Goal: Answer question/provide support

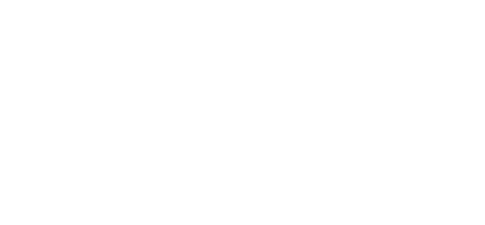
click at [224, 59] on div at bounding box center [242, 112] width 485 height 225
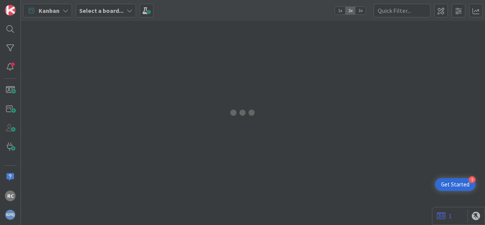
type input "isupport"
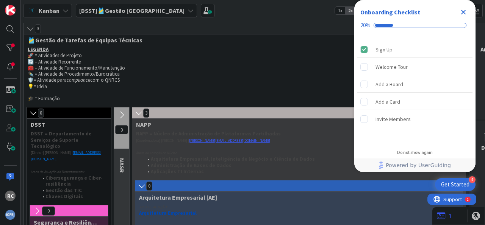
click at [465, 10] on icon "Close Checklist" at bounding box center [463, 12] width 9 height 9
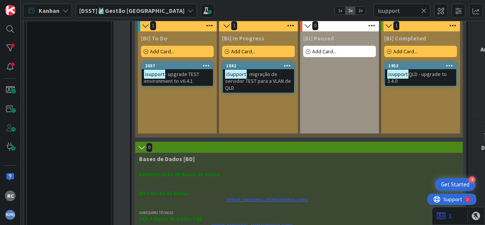
scroll to position [470, 0]
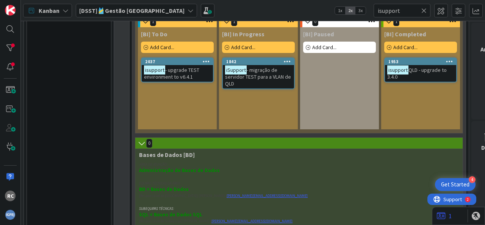
click at [182, 72] on span "- upgrade TEST environment to v6.4.1" at bounding box center [171, 74] width 55 height 14
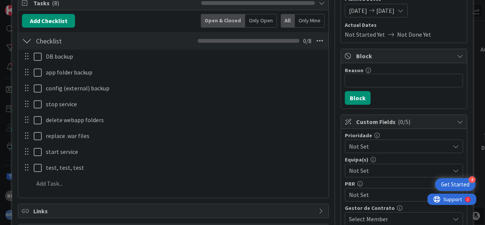
scroll to position [94, 0]
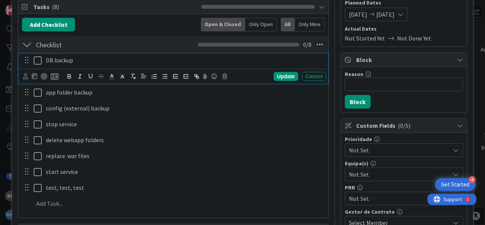
click at [36, 59] on icon at bounding box center [38, 60] width 8 height 9
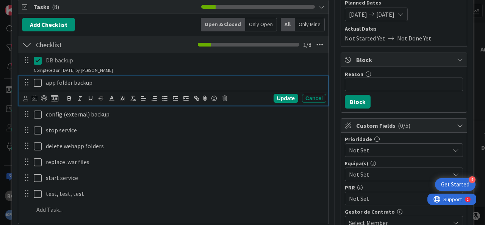
click at [39, 81] on icon at bounding box center [38, 82] width 8 height 9
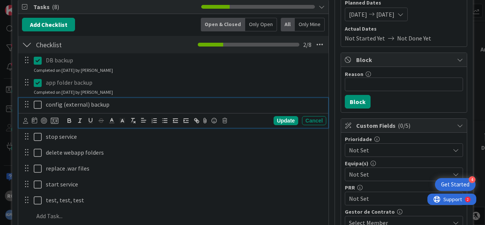
drag, startPoint x: 40, startPoint y: 103, endPoint x: 40, endPoint y: 110, distance: 6.8
click at [40, 103] on icon at bounding box center [38, 104] width 8 height 9
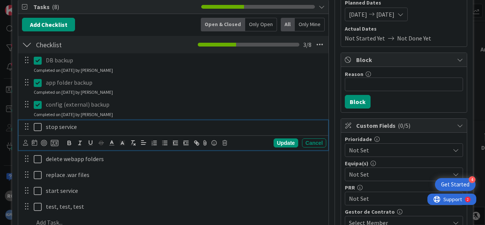
click at [39, 124] on icon at bounding box center [38, 127] width 8 height 9
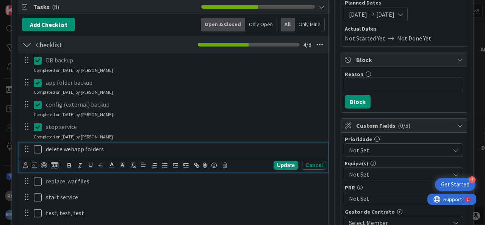
drag, startPoint x: 39, startPoint y: 149, endPoint x: 39, endPoint y: 153, distance: 4.9
click at [39, 149] on icon at bounding box center [38, 149] width 8 height 9
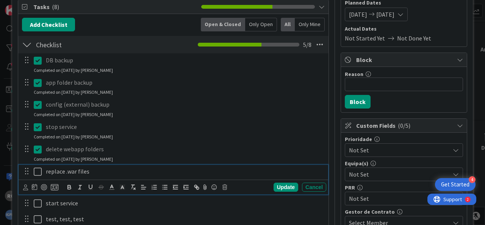
click at [36, 173] on icon at bounding box center [38, 171] width 8 height 9
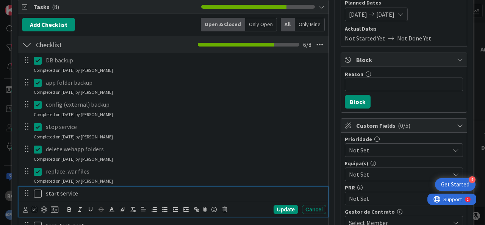
click at [36, 194] on icon at bounding box center [38, 193] width 8 height 9
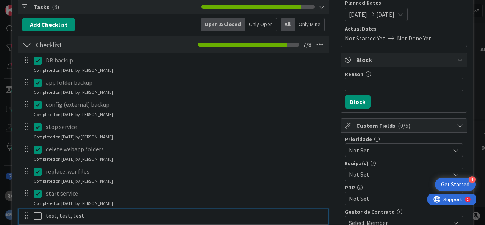
drag, startPoint x: 36, startPoint y: 213, endPoint x: 47, endPoint y: 204, distance: 14.0
click at [36, 213] on icon at bounding box center [38, 216] width 8 height 9
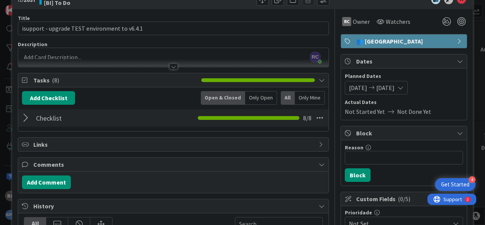
scroll to position [0, 0]
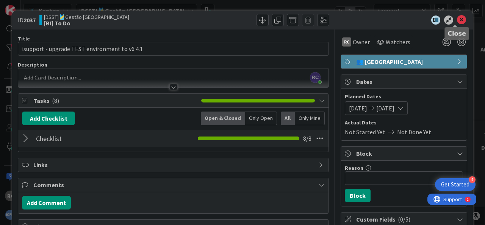
drag, startPoint x: 457, startPoint y: 19, endPoint x: 454, endPoint y: 21, distance: 4.4
click at [457, 19] on icon at bounding box center [461, 20] width 9 height 9
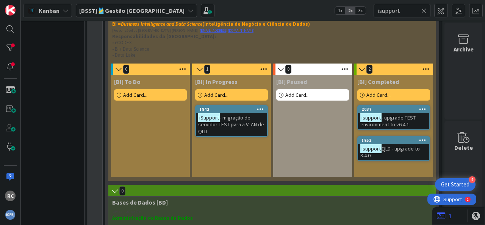
scroll to position [423, 36]
